Goal: Check status: Check status

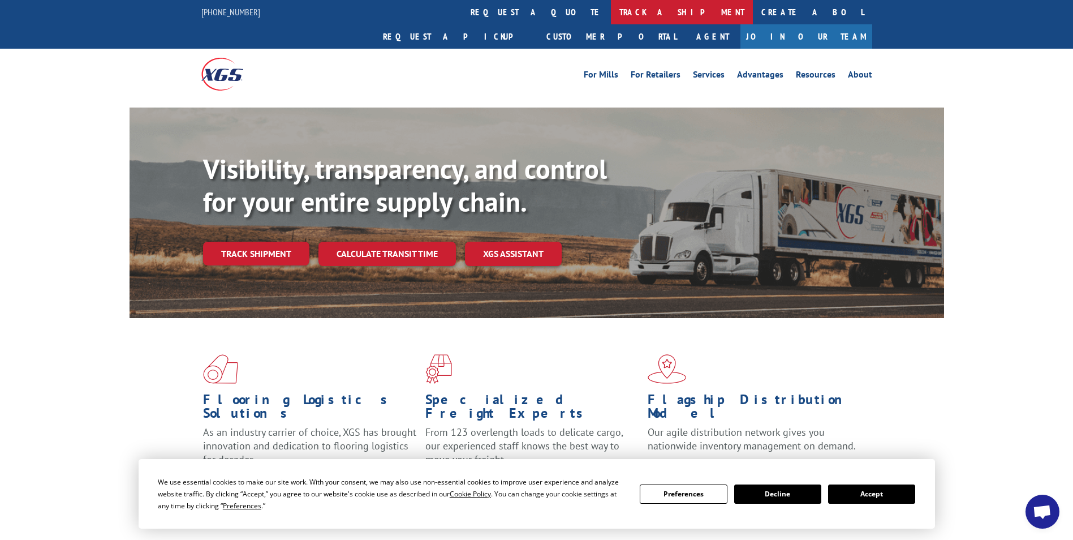
click at [611, 7] on link "track a shipment" at bounding box center [682, 12] width 142 height 24
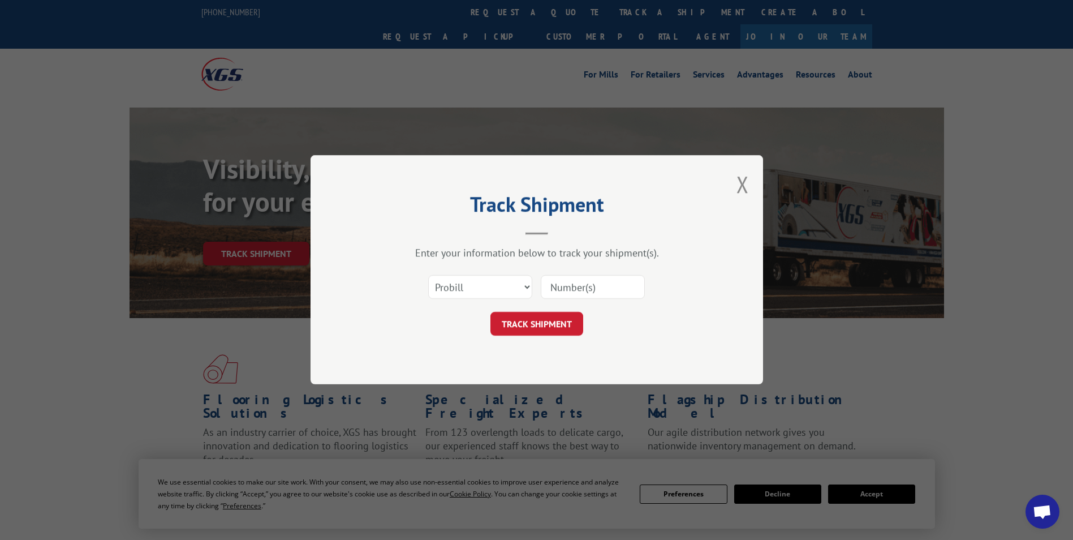
click at [637, 296] on input at bounding box center [593, 288] width 104 height 24
paste input "815479"
type input "815479"
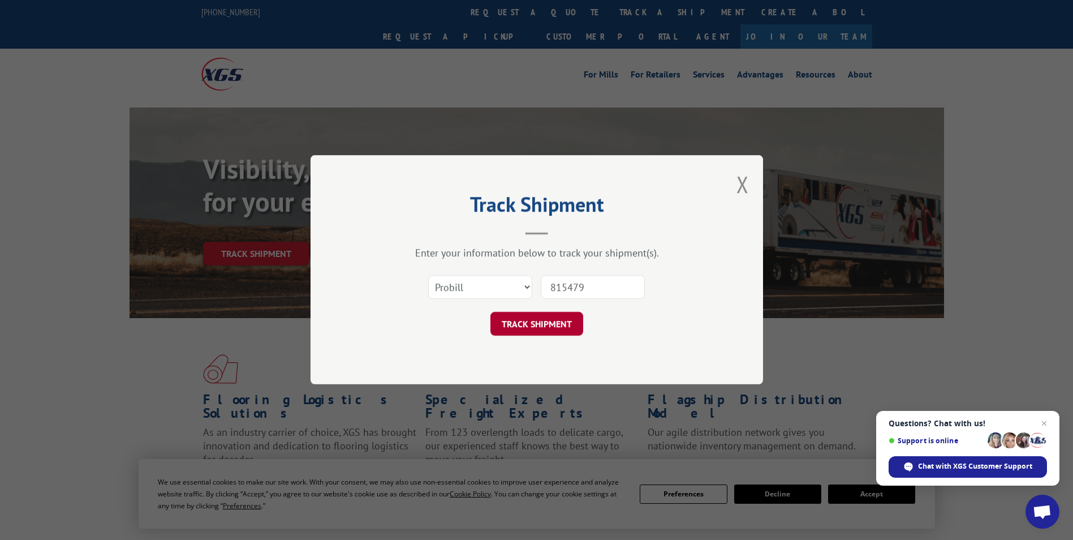
click at [568, 328] on button "TRACK SHIPMENT" at bounding box center [537, 324] width 93 height 24
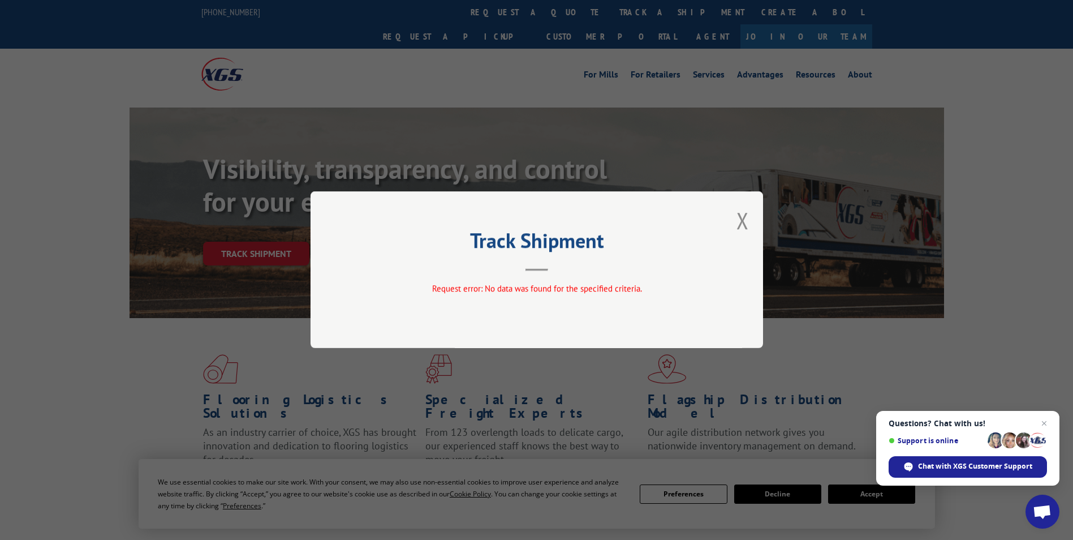
click at [733, 220] on div "Track Shipment Request error: No data was found for the specified criteria." at bounding box center [537, 269] width 453 height 157
click at [742, 223] on button "Close modal" at bounding box center [743, 220] width 12 height 30
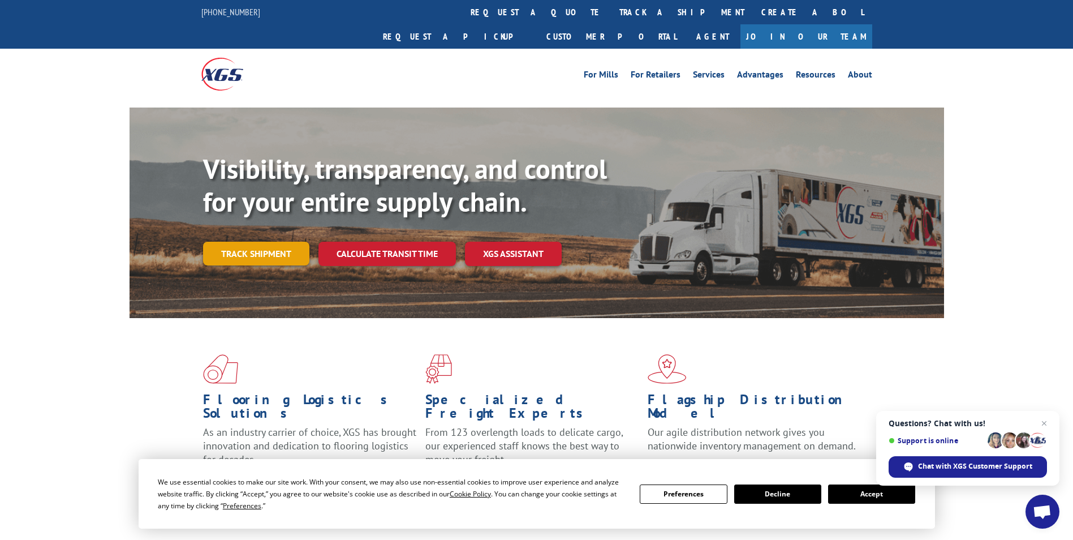
click at [300, 242] on link "Track shipment" at bounding box center [256, 254] width 106 height 24
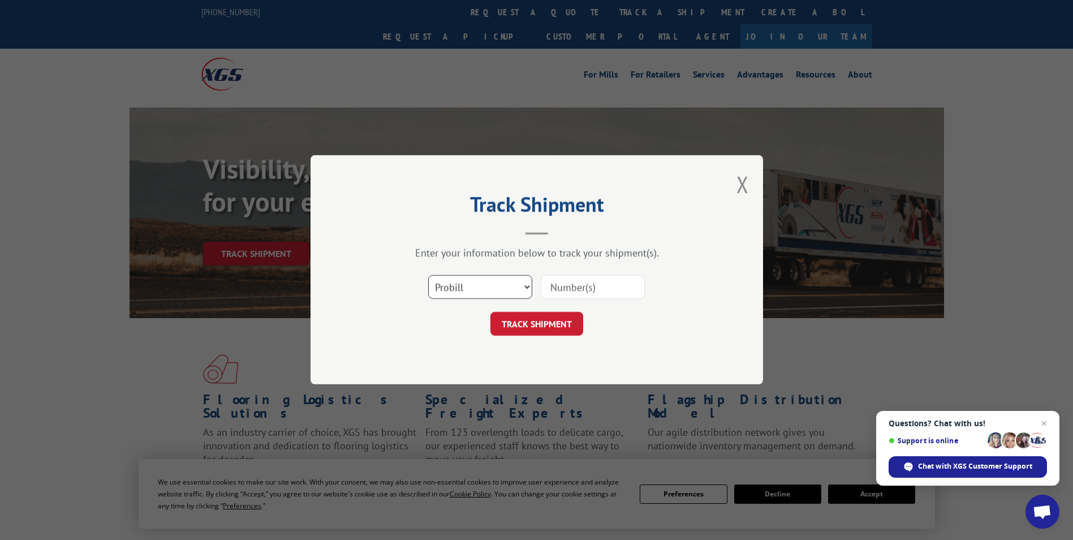
click at [464, 286] on select "Select category... Probill BOL PO" at bounding box center [480, 288] width 104 height 24
select select "po"
click at [428, 276] on select "Select category... Probill BOL PO" at bounding box center [480, 288] width 104 height 24
click at [562, 295] on input at bounding box center [593, 288] width 104 height 24
paste input "815479"
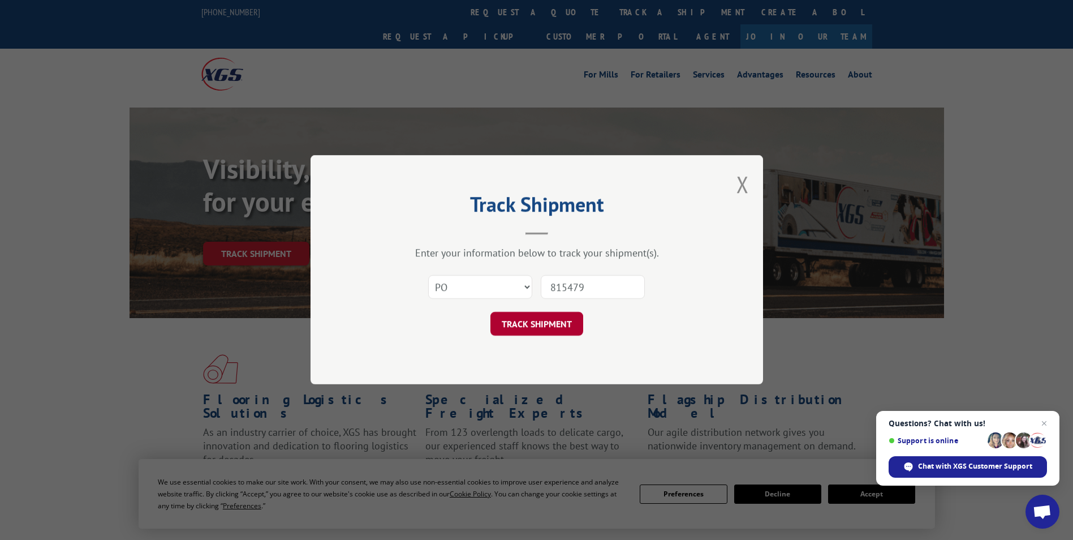
type input "815479"
click at [551, 321] on button "TRACK SHIPMENT" at bounding box center [537, 324] width 93 height 24
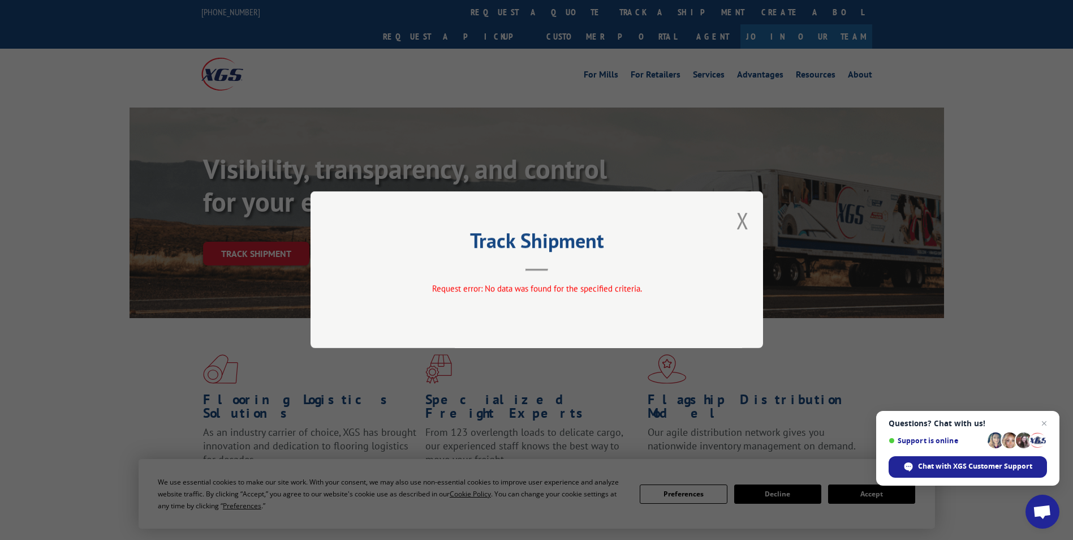
click at [745, 214] on button "Close modal" at bounding box center [743, 220] width 12 height 30
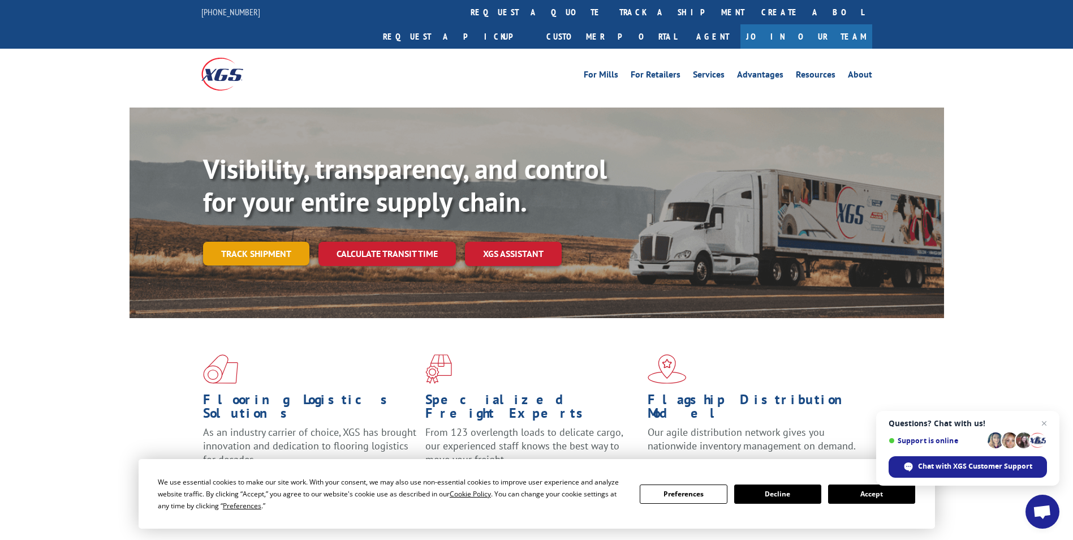
click at [285, 242] on link "Track shipment" at bounding box center [256, 254] width 106 height 24
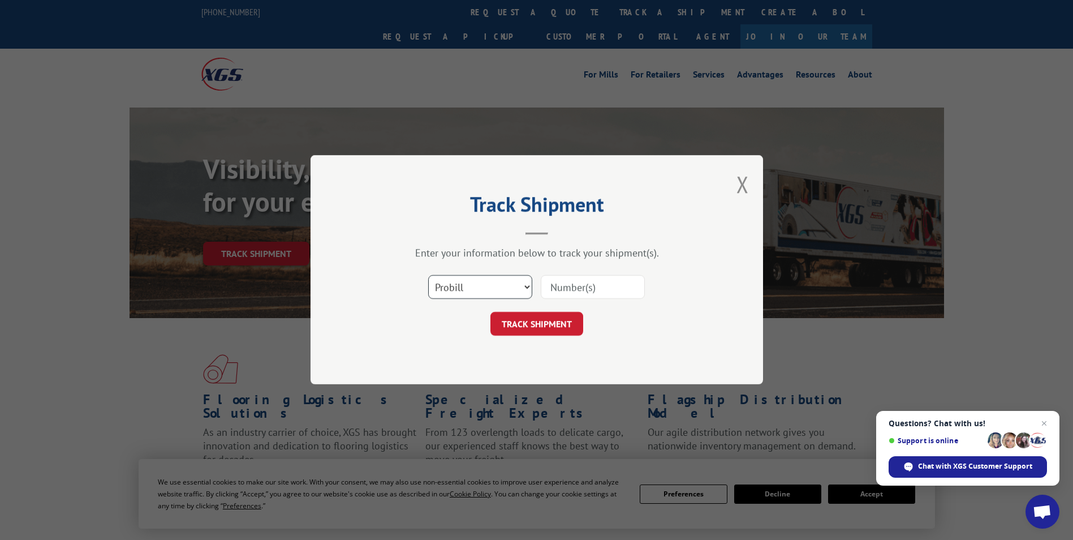
click at [443, 294] on select "Select category... Probill BOL PO" at bounding box center [480, 288] width 104 height 24
select select "bol"
click at [428, 276] on select "Select category... Probill BOL PO" at bounding box center [480, 288] width 104 height 24
click at [549, 297] on input at bounding box center [593, 288] width 104 height 24
paste input "815479"
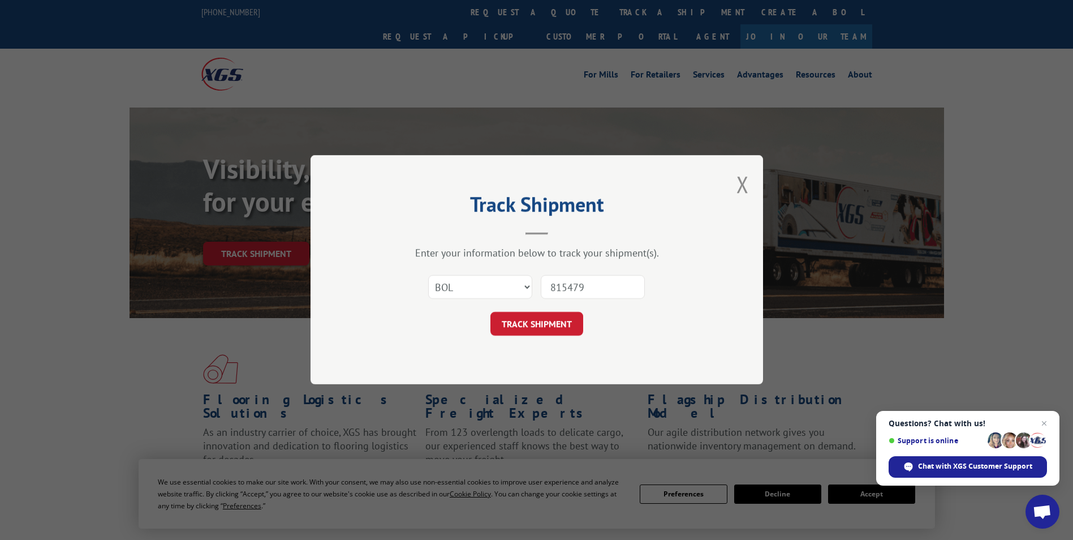
type input "815479"
click at [560, 324] on button "TRACK SHIPMENT" at bounding box center [537, 324] width 93 height 24
